Goal: Task Accomplishment & Management: Use online tool/utility

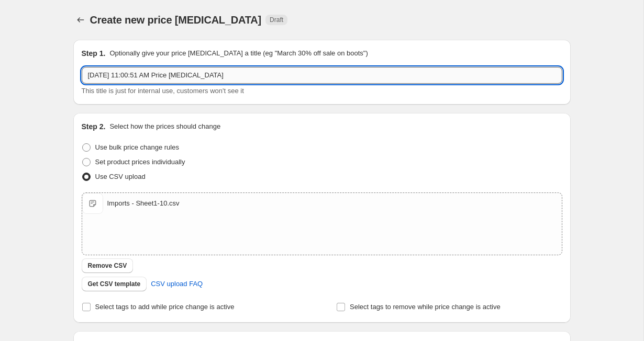
click at [185, 77] on input "[DATE] 11:00:51 AM Price [MEDICAL_DATA]" at bounding box center [322, 75] width 480 height 17
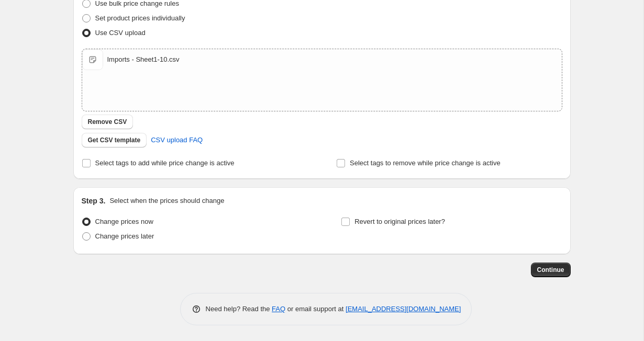
scroll to position [144, 0]
type input "Price Fix"
click at [532, 268] on button "Continue" at bounding box center [551, 270] width 40 height 15
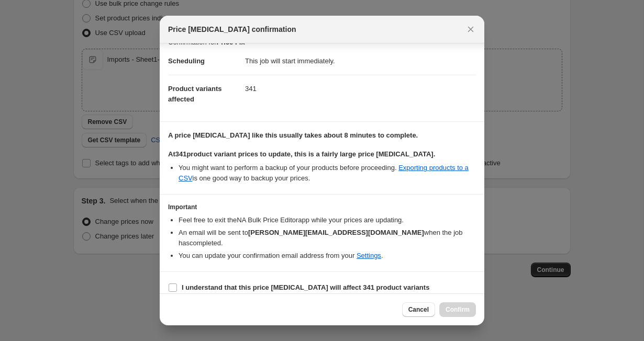
scroll to position [14, 0]
click at [174, 284] on input "I understand that this price [MEDICAL_DATA] will affect 341 product variants" at bounding box center [172, 288] width 8 height 8
checkbox input "true"
click at [463, 310] on span "Confirm" at bounding box center [457, 310] width 24 height 8
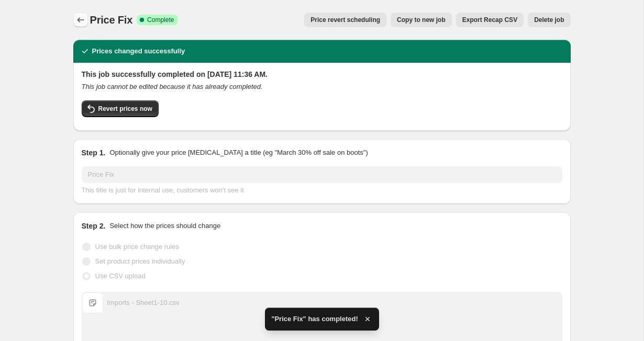
click at [81, 16] on icon "Price change jobs" at bounding box center [80, 20] width 10 height 10
